Goal: Information Seeking & Learning: Understand process/instructions

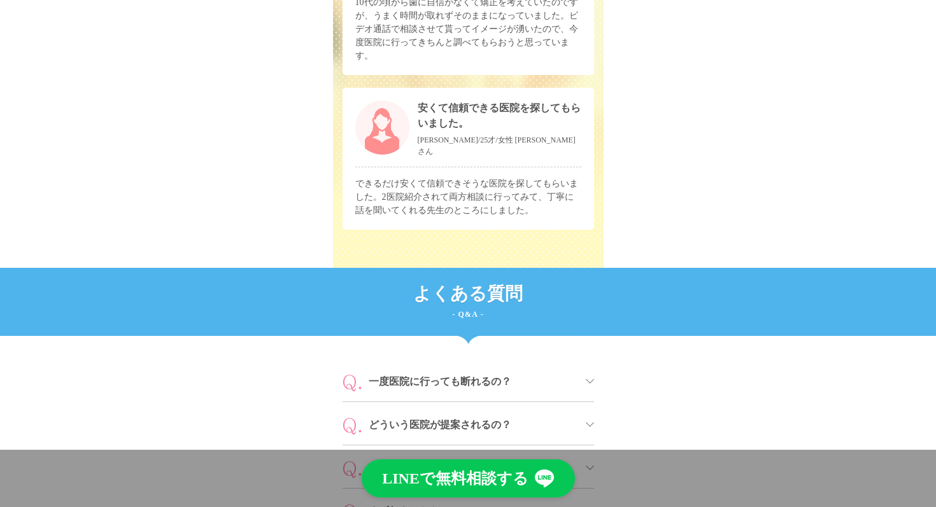
scroll to position [5966, 0]
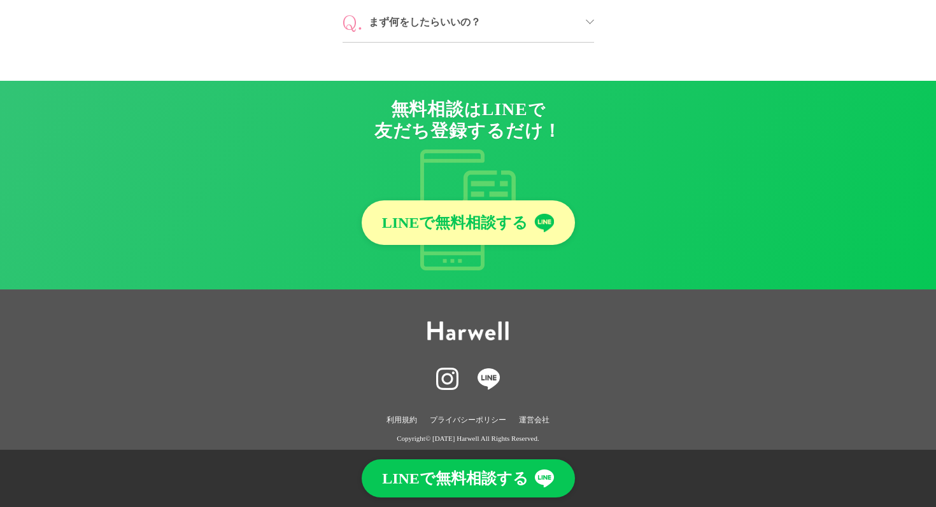
click at [536, 414] on link "運営会社" at bounding box center [534, 420] width 31 height 13
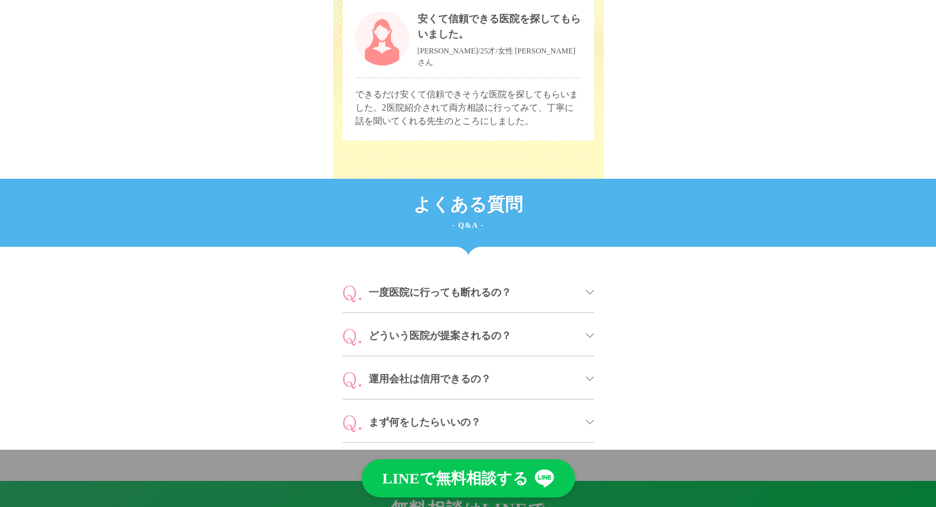
scroll to position [5581, 0]
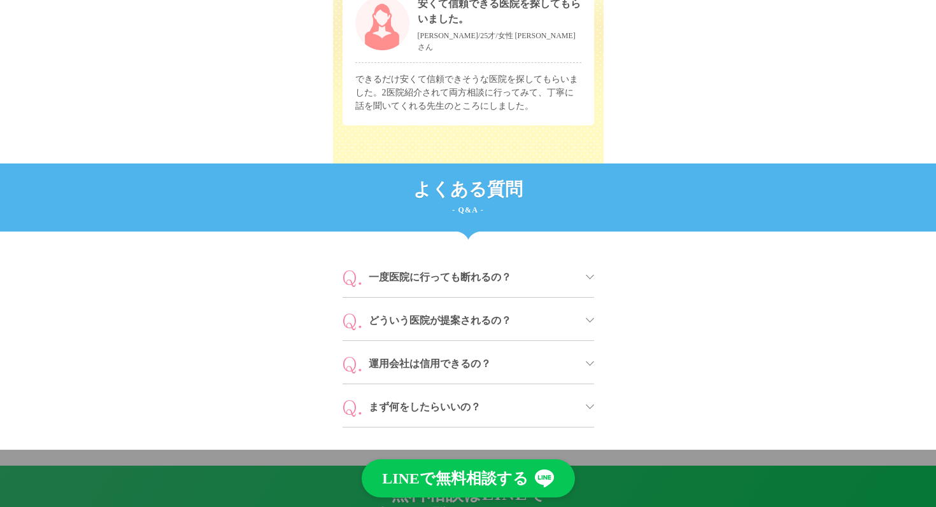
click at [437, 274] on span "一度医院に行っても断れるの？" at bounding box center [473, 277] width 208 height 15
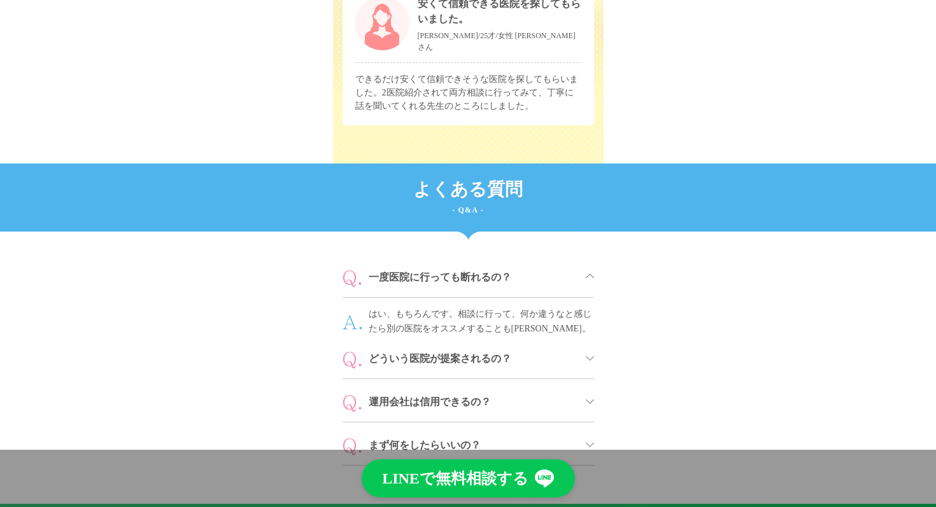
click at [436, 272] on span "一度医院に行っても断れるの？" at bounding box center [473, 277] width 208 height 15
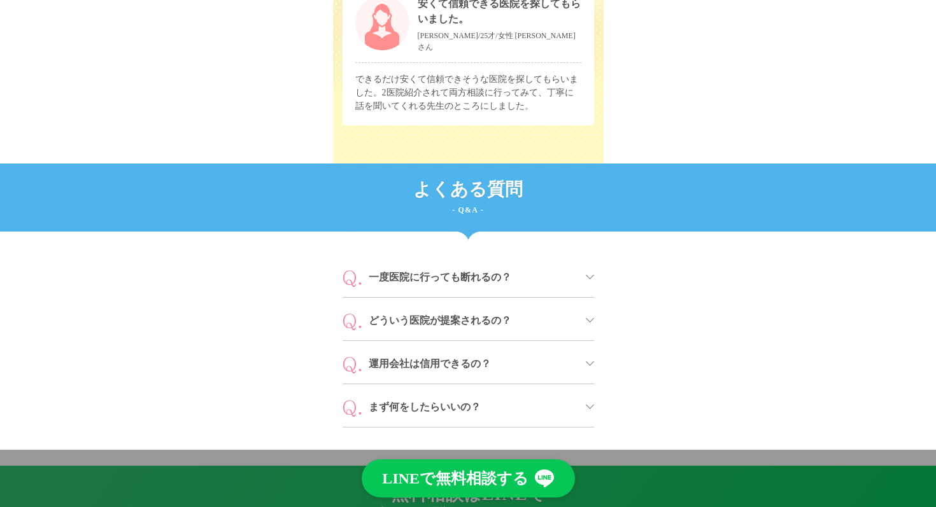
click at [442, 313] on span "どういう医院が提案されるの？" at bounding box center [473, 320] width 208 height 15
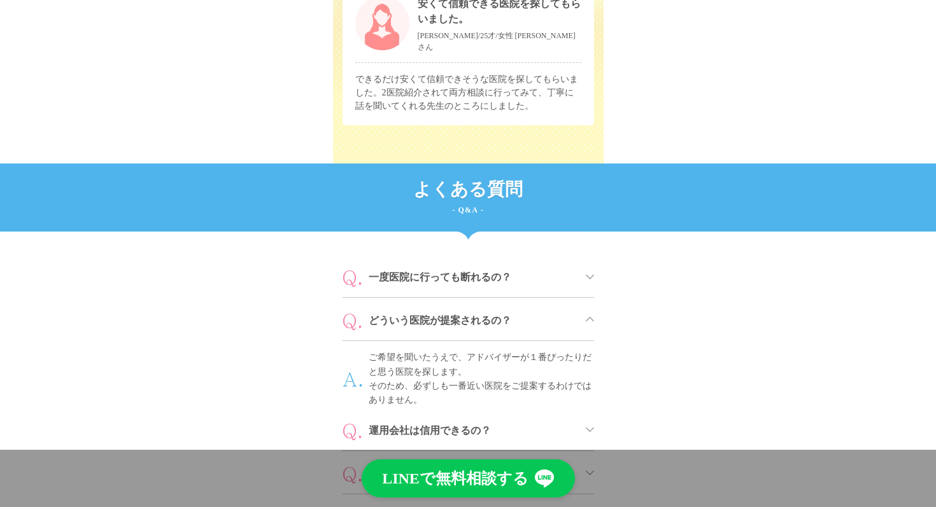
click at [442, 313] on span "どういう医院が提案されるの？" at bounding box center [473, 320] width 208 height 15
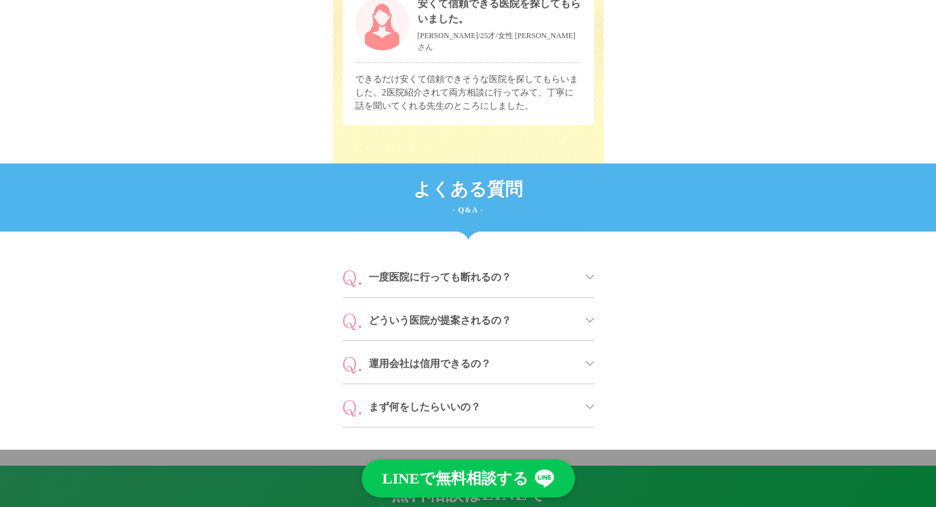
click at [442, 359] on span "運用会社は信用できるの？" at bounding box center [473, 364] width 208 height 15
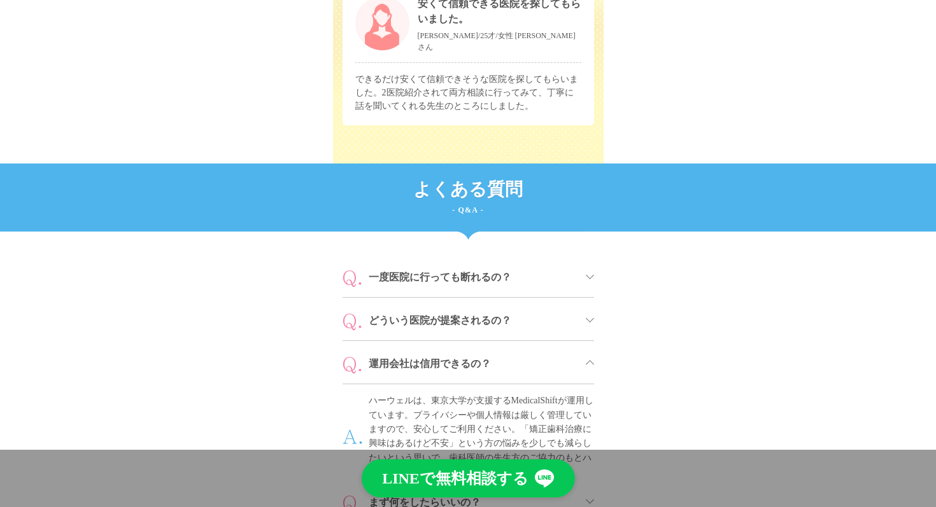
click at [442, 359] on span "運用会社は信用できるの？" at bounding box center [473, 364] width 208 height 15
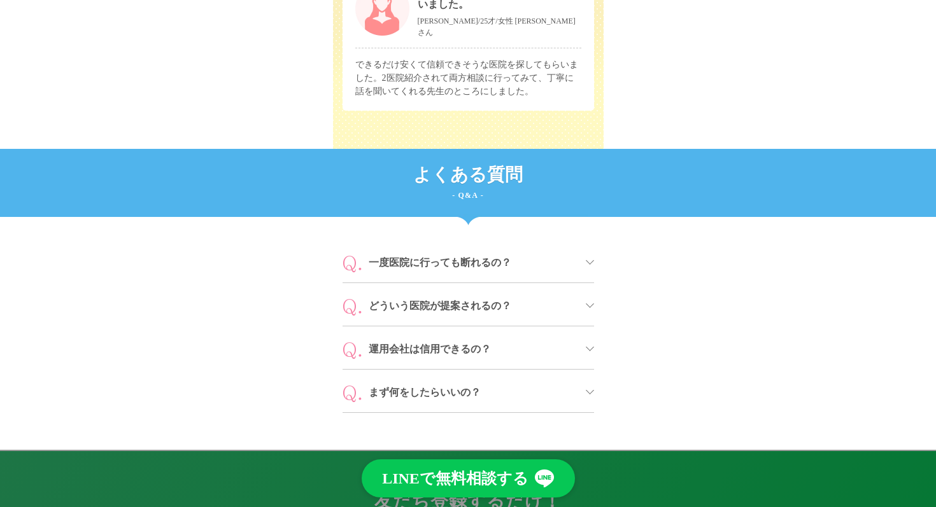
scroll to position [5608, 0]
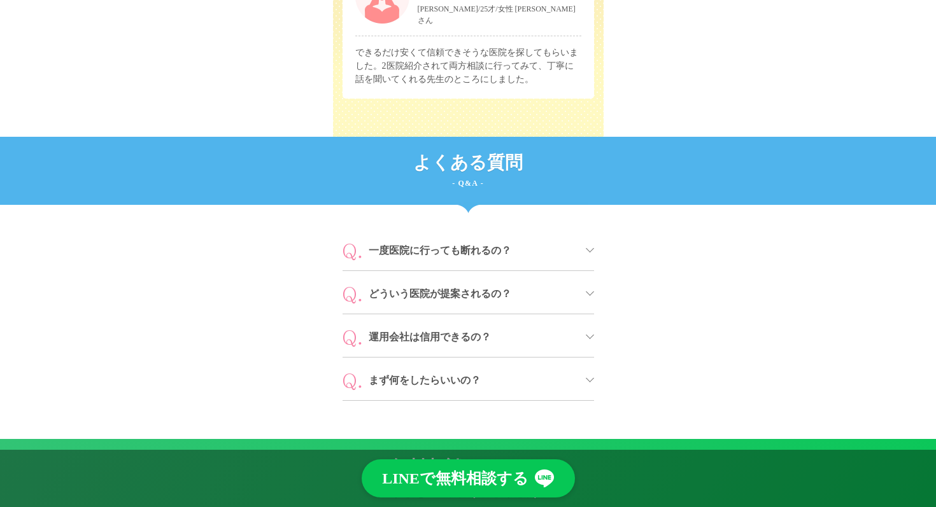
click at [442, 359] on div "まず何をしたらいいの？" at bounding box center [469, 379] width 252 height 43
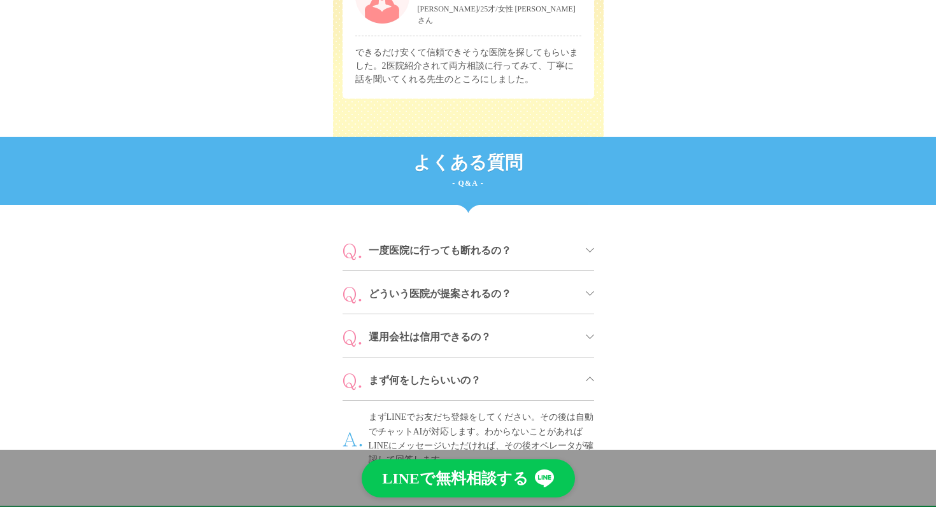
click at [442, 359] on div "まず何をしたらいいの？" at bounding box center [469, 379] width 252 height 43
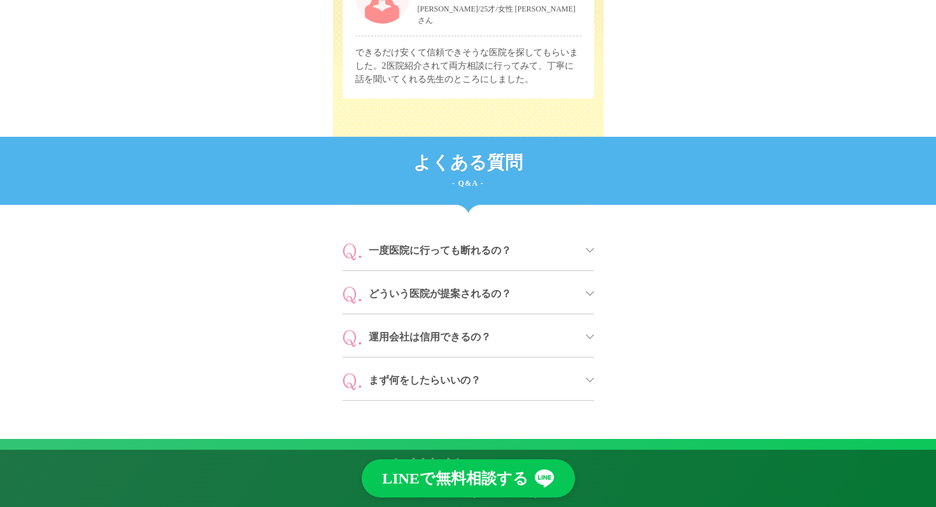
click at [438, 259] on div "一度医院に行っても断れるの？" at bounding box center [469, 249] width 252 height 43
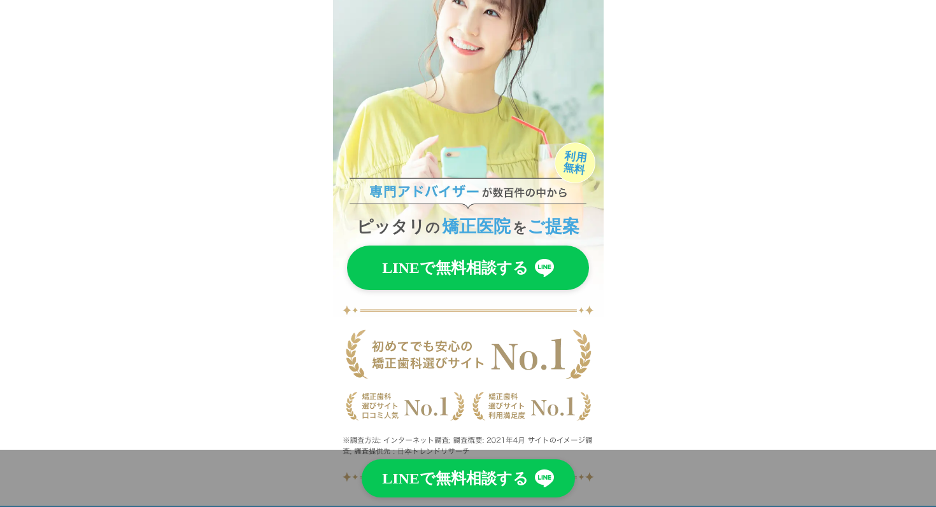
scroll to position [0, 0]
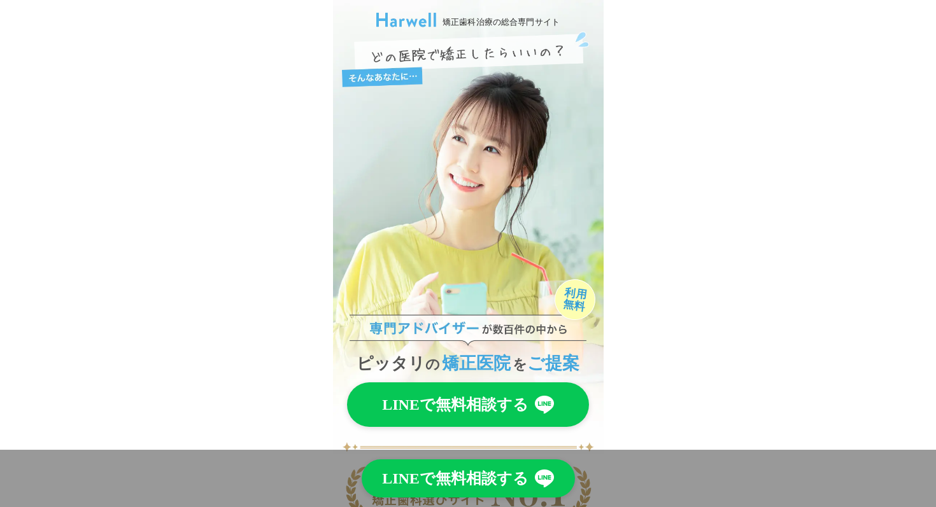
click at [438, 421] on link "LINEで無料相談する" at bounding box center [468, 405] width 242 height 45
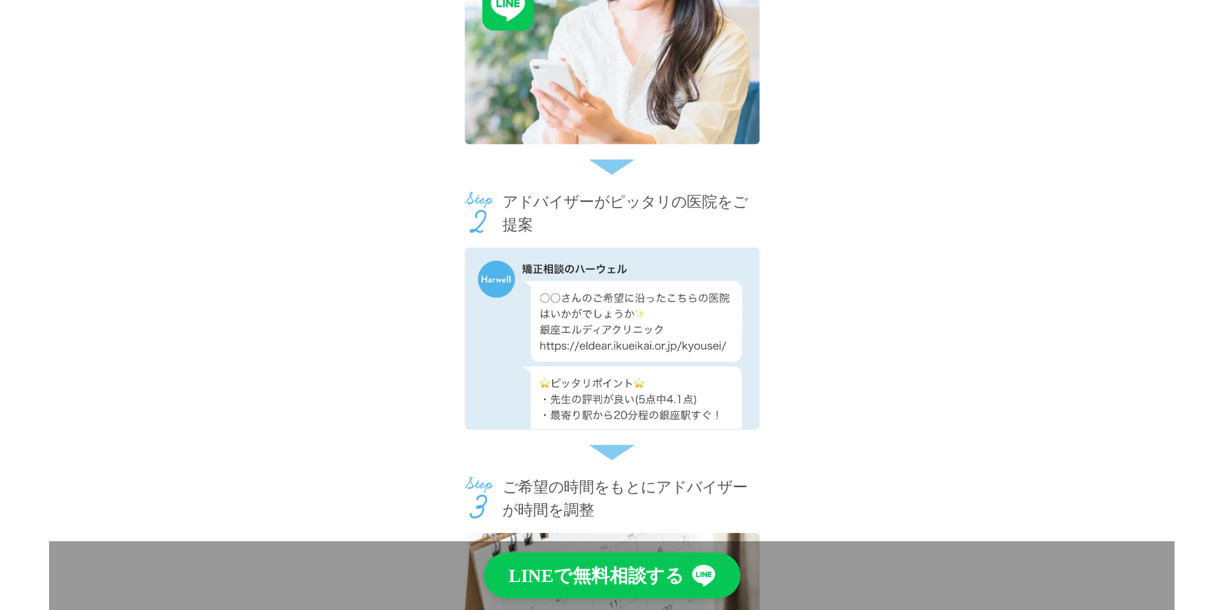
scroll to position [2685, 0]
